Goal: Task Accomplishment & Management: Manage account settings

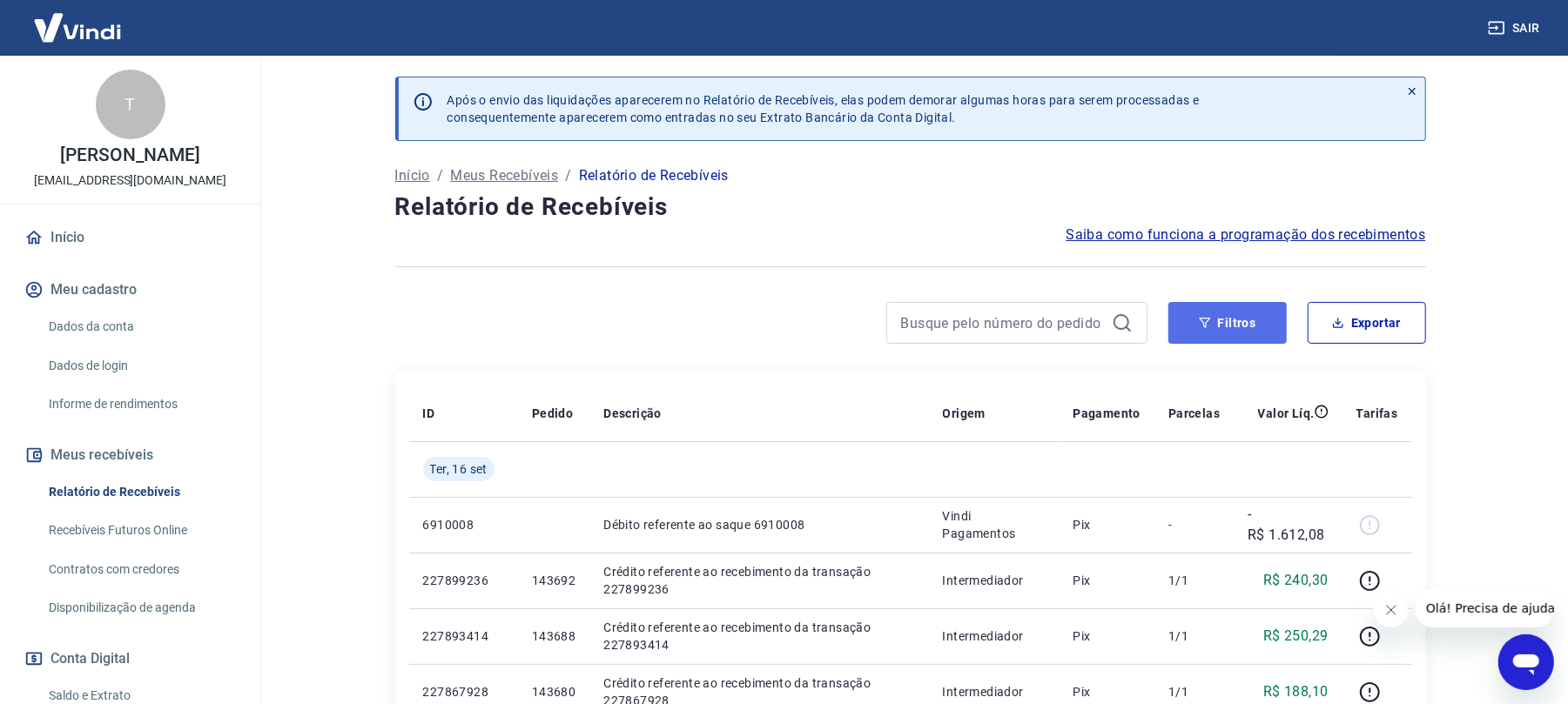
click at [1228, 324] on button "Filtros" at bounding box center [1227, 323] width 118 height 42
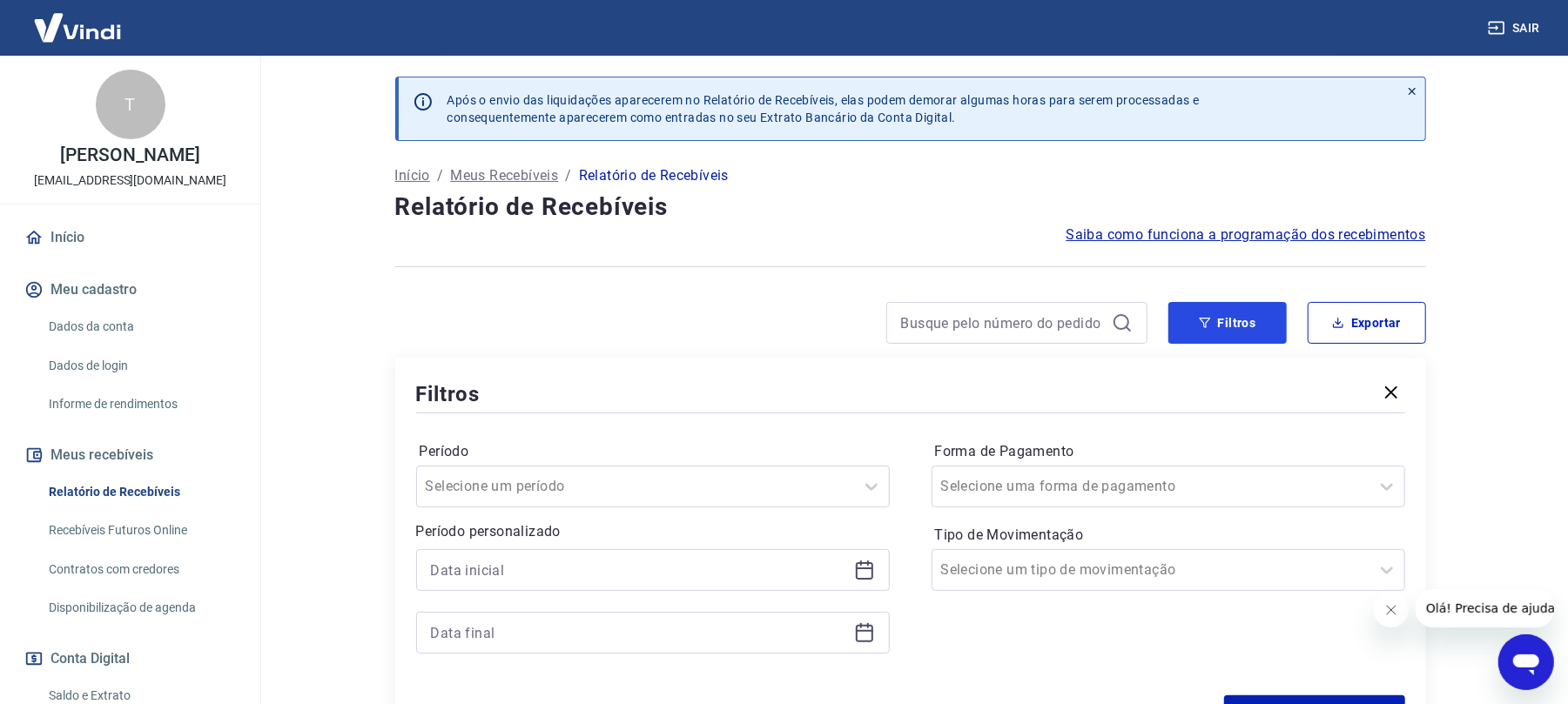
scroll to position [115, 0]
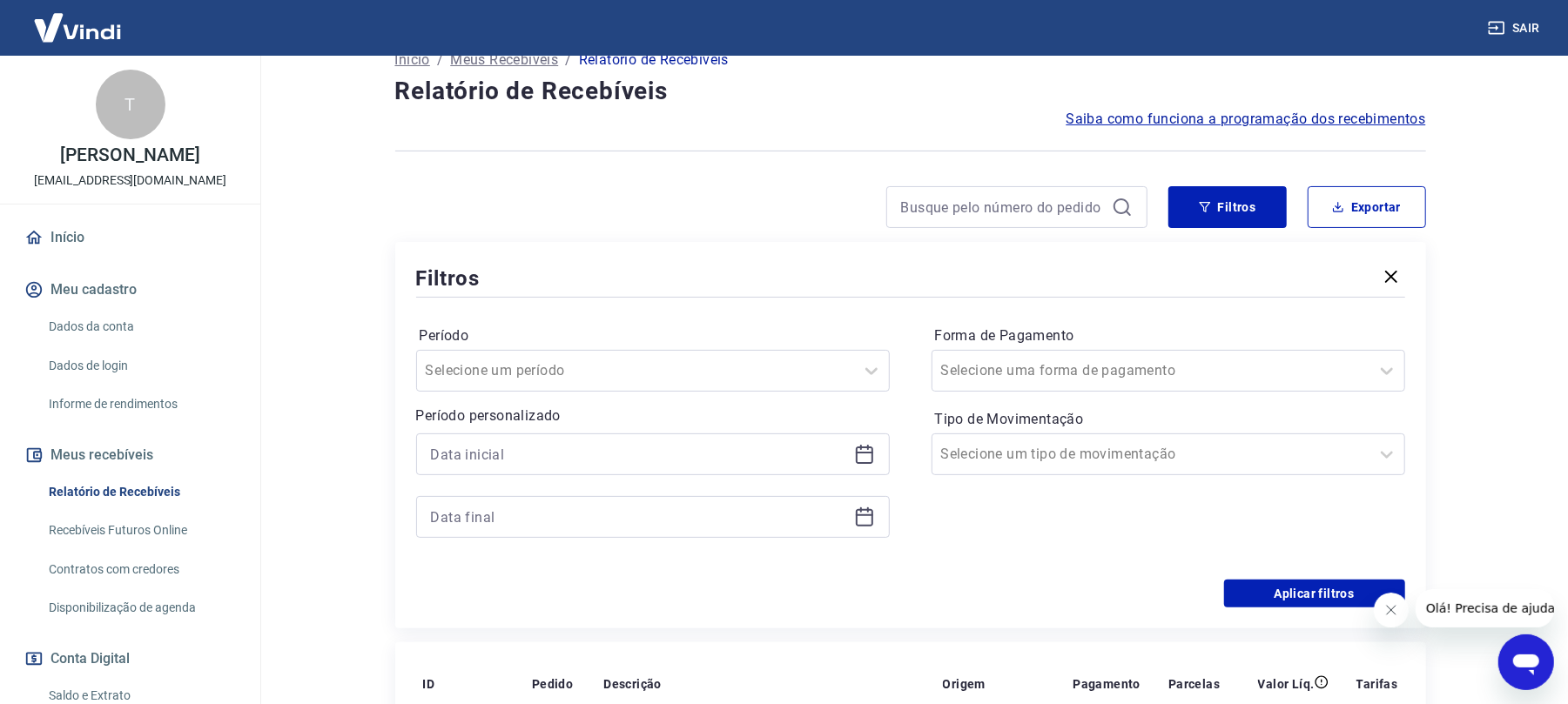
click at [865, 453] on icon at bounding box center [864, 452] width 17 height 2
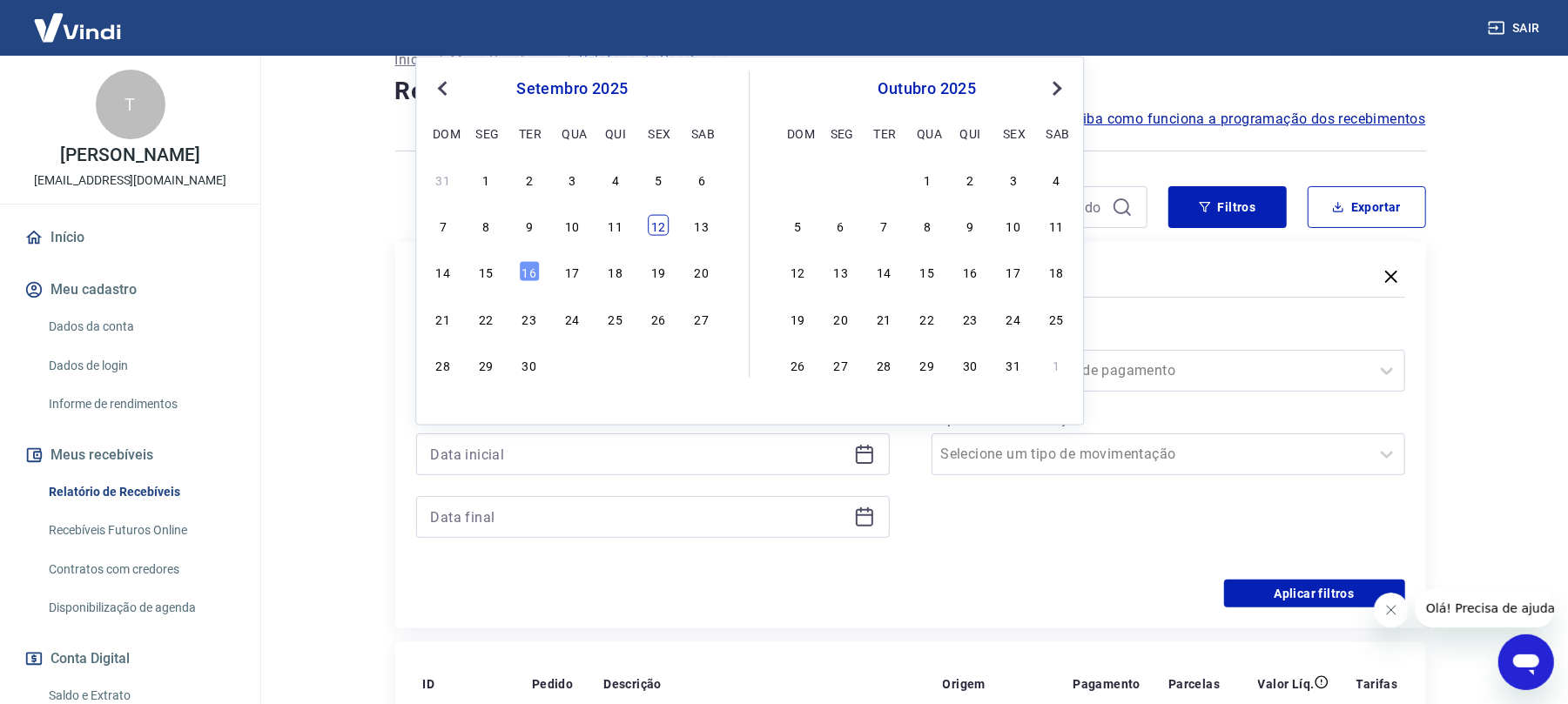
click at [653, 228] on div "12" at bounding box center [658, 225] width 21 height 21
click at [653, 228] on div at bounding box center [771, 207] width 753 height 42
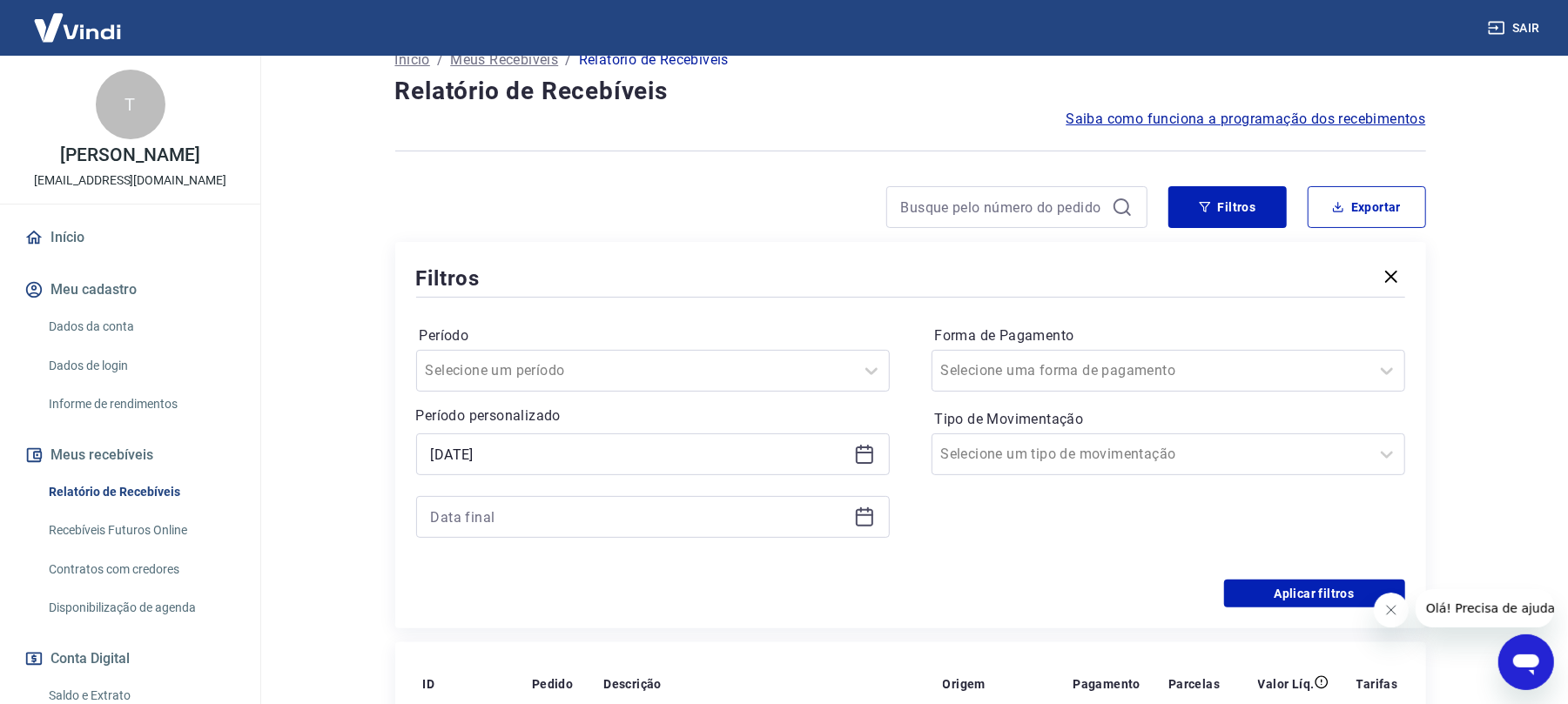
type input "[DATE]"
click at [867, 527] on icon at bounding box center [864, 518] width 17 height 17
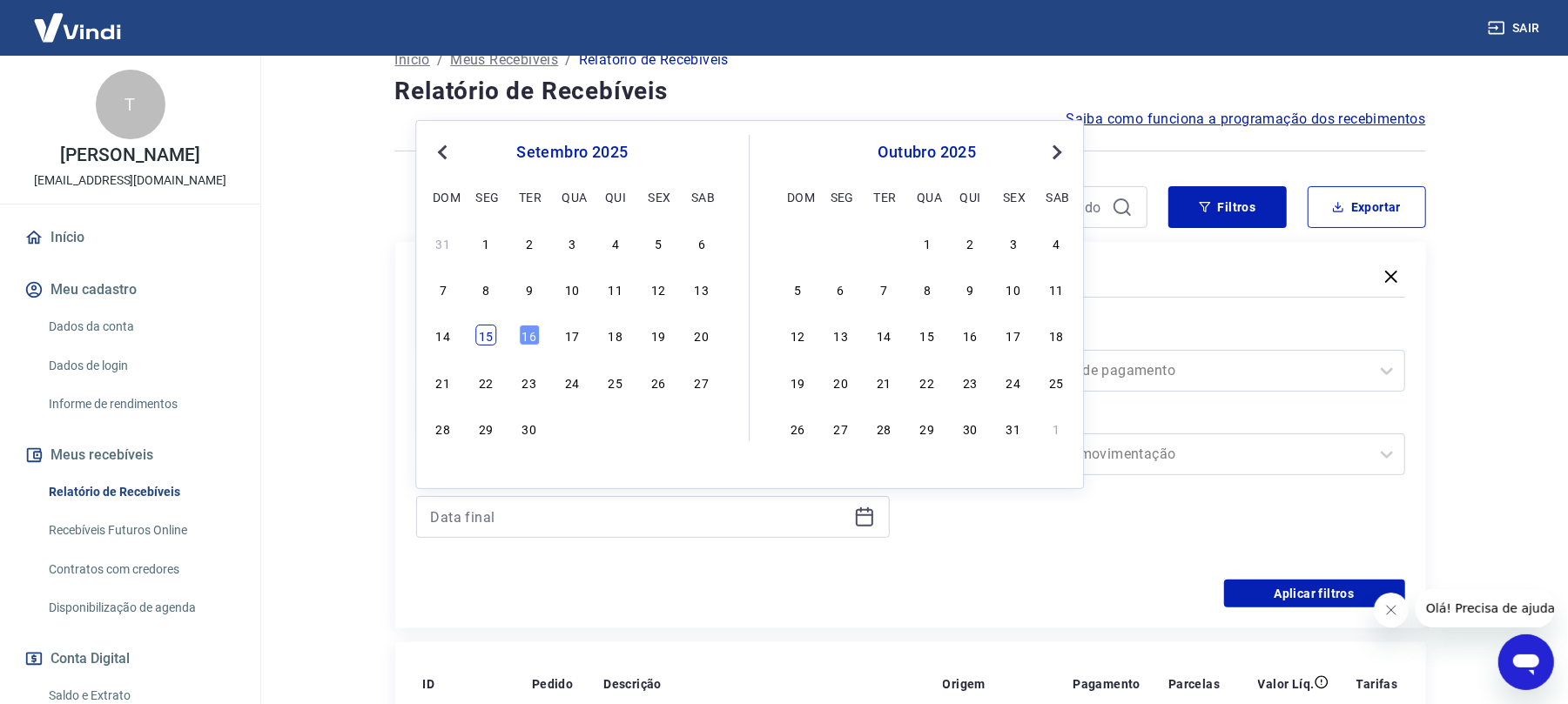
click at [488, 342] on div "15" at bounding box center [486, 335] width 21 height 21
click at [488, 342] on label "Período" at bounding box center [653, 336] width 467 height 21
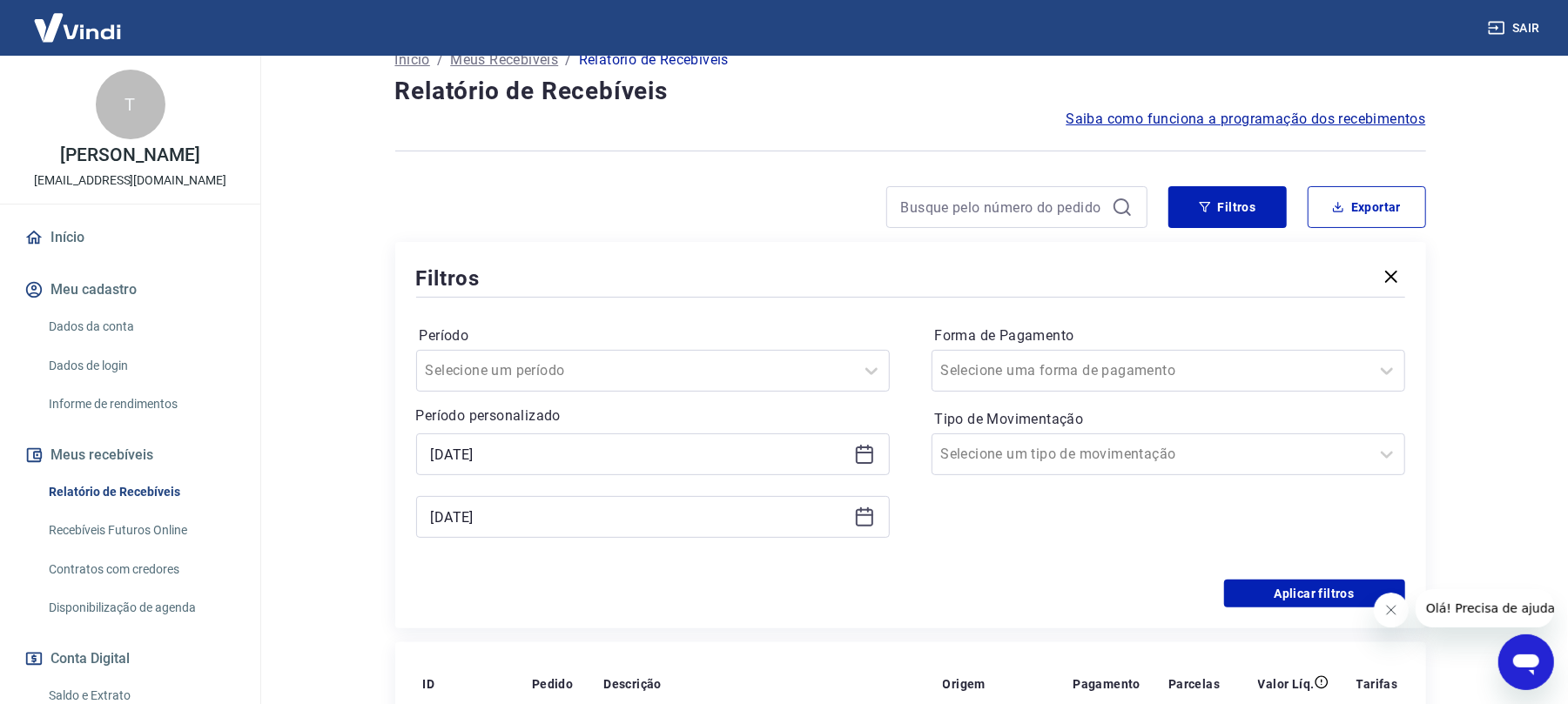
type input "[DATE]"
click at [1292, 602] on button "Aplicar filtros" at bounding box center [1315, 593] width 181 height 28
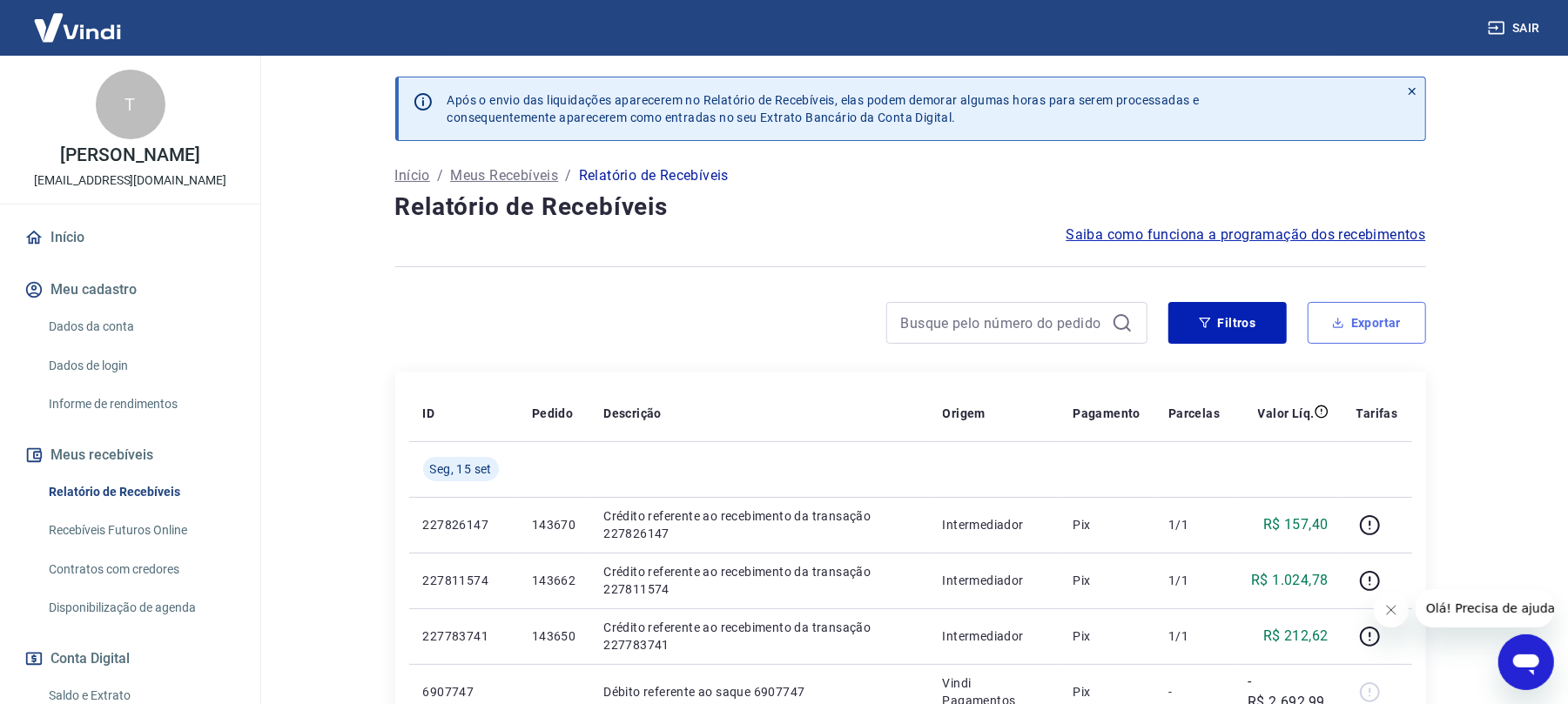
click at [1316, 328] on button "Exportar" at bounding box center [1366, 323] width 118 height 42
type input "[DATE]"
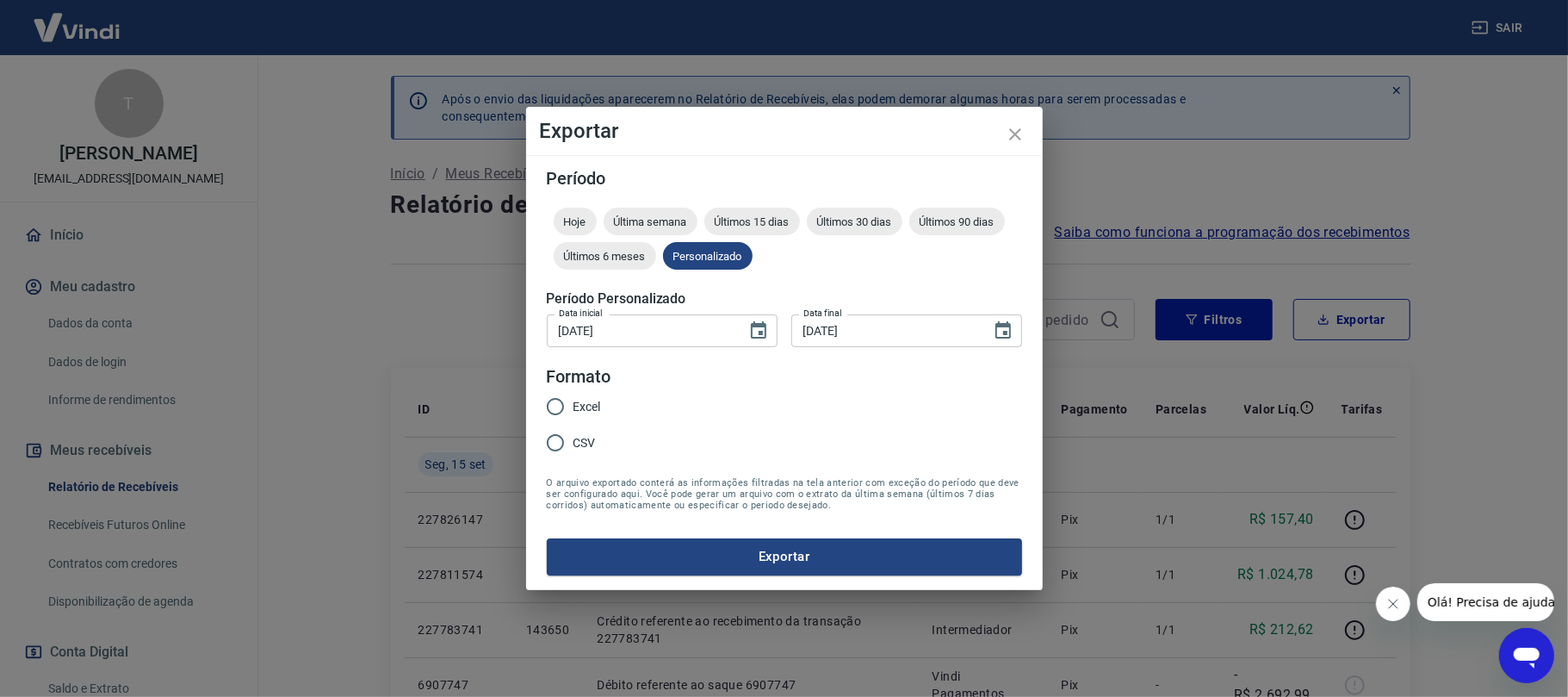
drag, startPoint x: 599, startPoint y: 410, endPoint x: 618, endPoint y: 524, distance: 115.6
click at [596, 408] on span "Excel" at bounding box center [587, 406] width 28 height 18
click at [573, 408] on input "Excel" at bounding box center [556, 406] width 36 height 36
radio input "true"
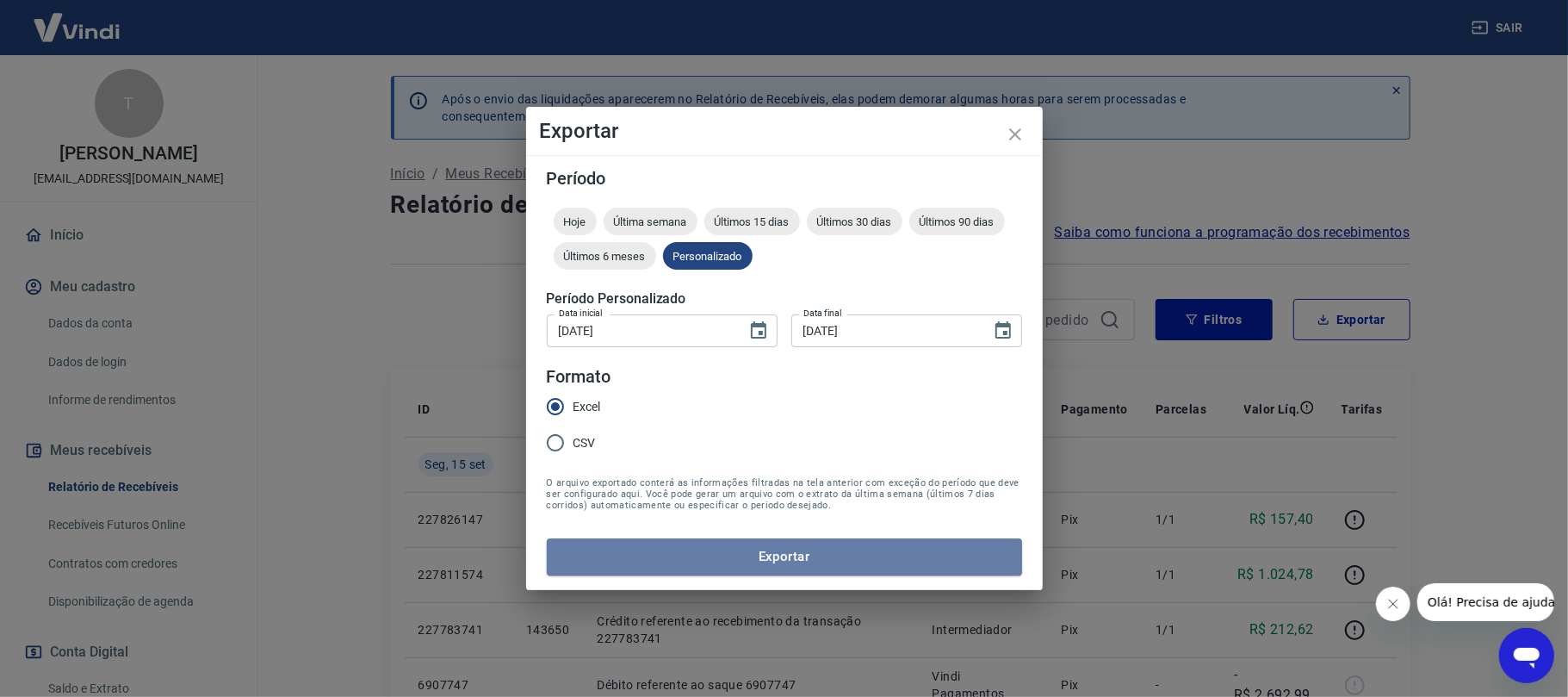
click at [623, 559] on button "Exportar" at bounding box center [785, 557] width 475 height 36
